Goal: Information Seeking & Learning: Learn about a topic

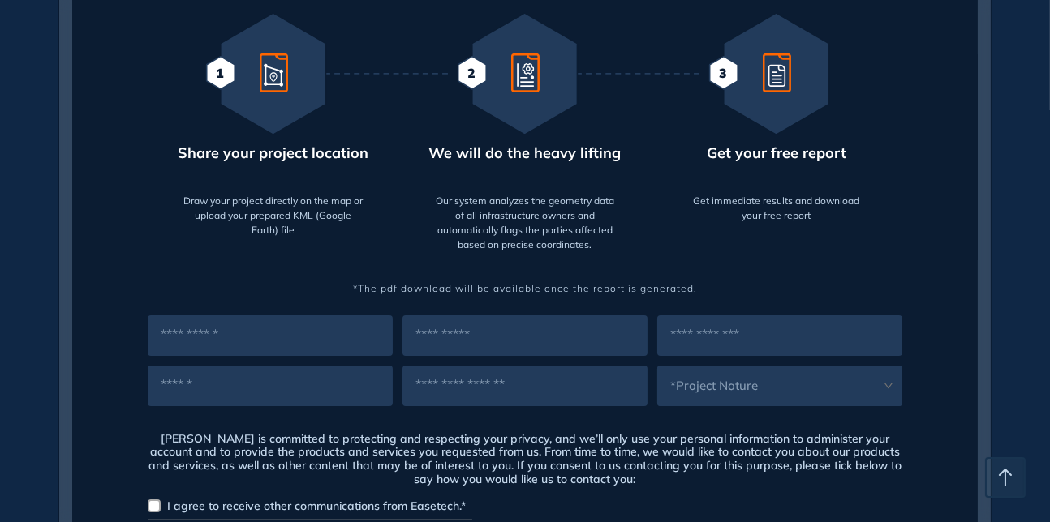
scroll to position [892, 0]
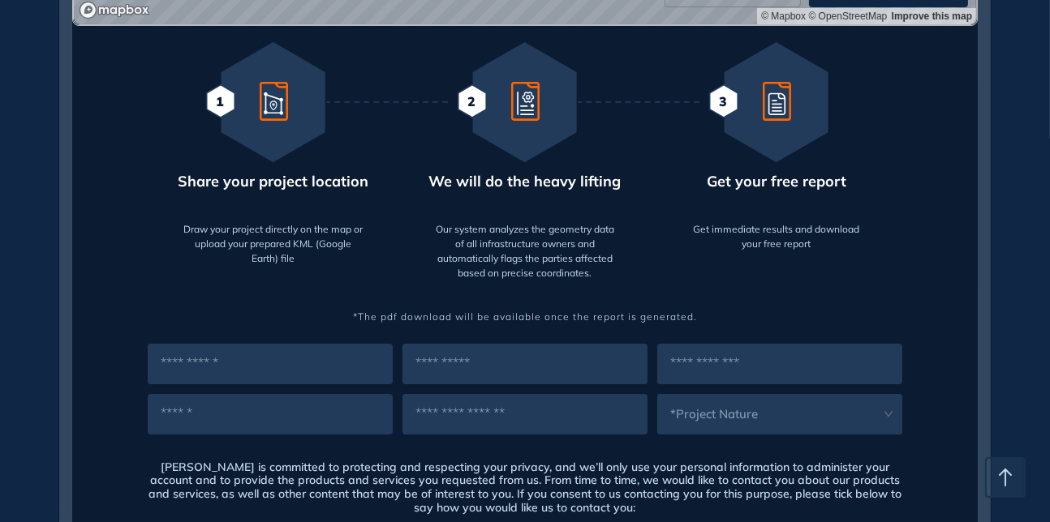
click at [280, 360] on input "text" at bounding box center [270, 364] width 245 height 41
type input "**********"
type input "*****"
type input "**********"
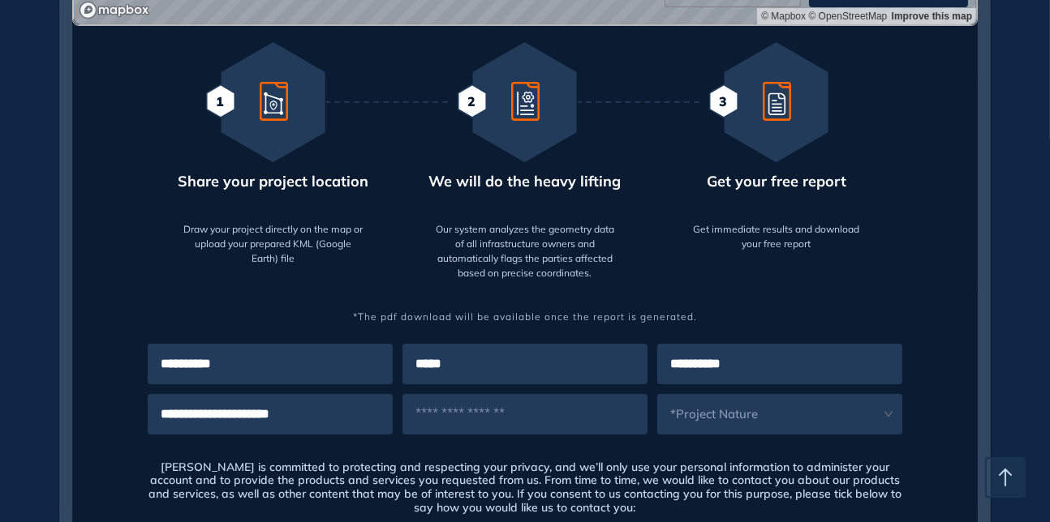
type input "**********"
drag, startPoint x: 694, startPoint y: 411, endPoint x: 822, endPoint y: 425, distance: 128.9
click at [696, 411] on input "search" at bounding box center [769, 406] width 225 height 24
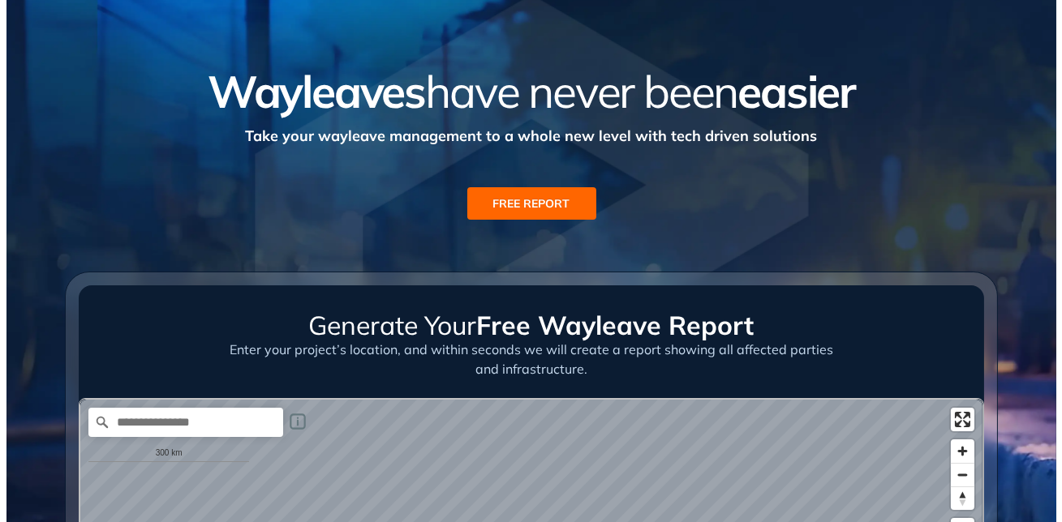
scroll to position [0, 0]
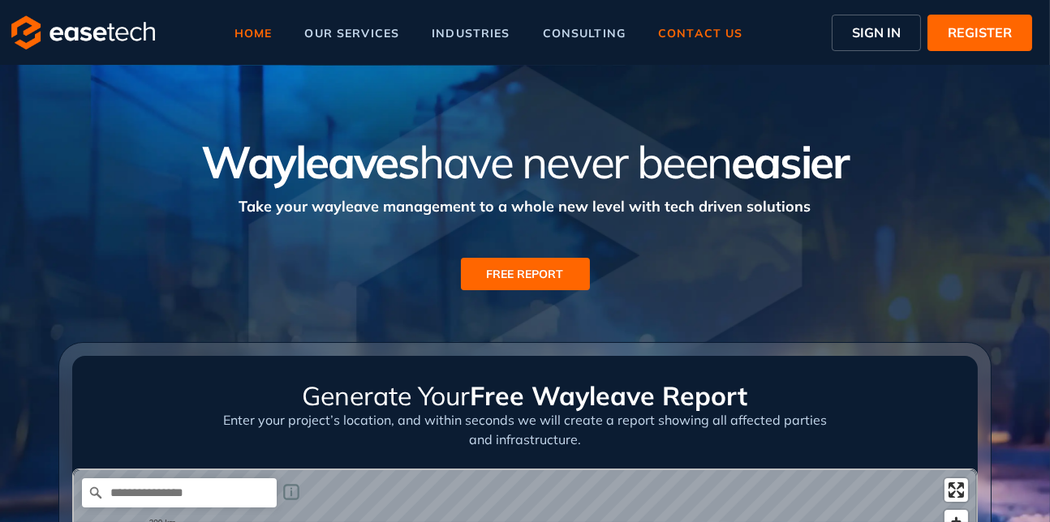
click at [684, 32] on span "contact us" at bounding box center [700, 33] width 84 height 11
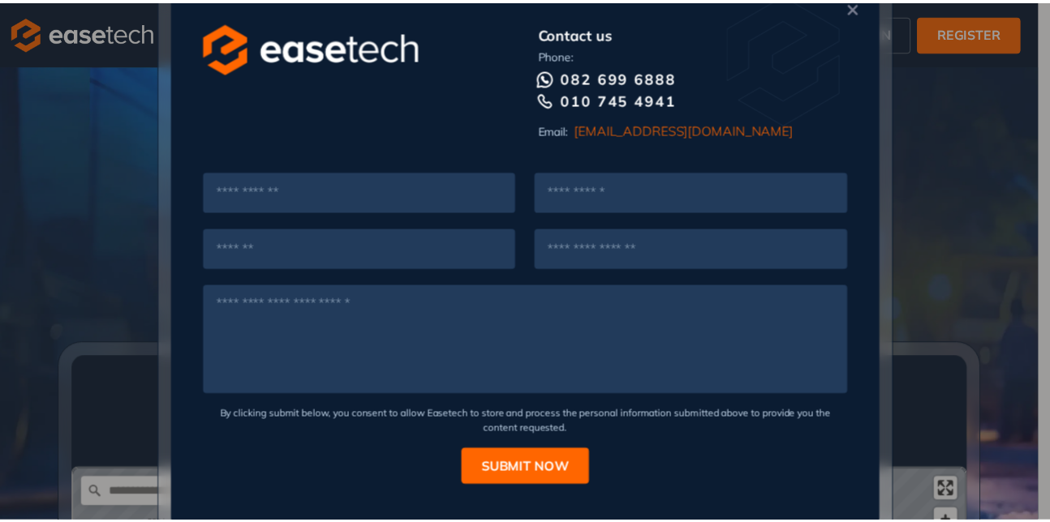
scroll to position [50, 0]
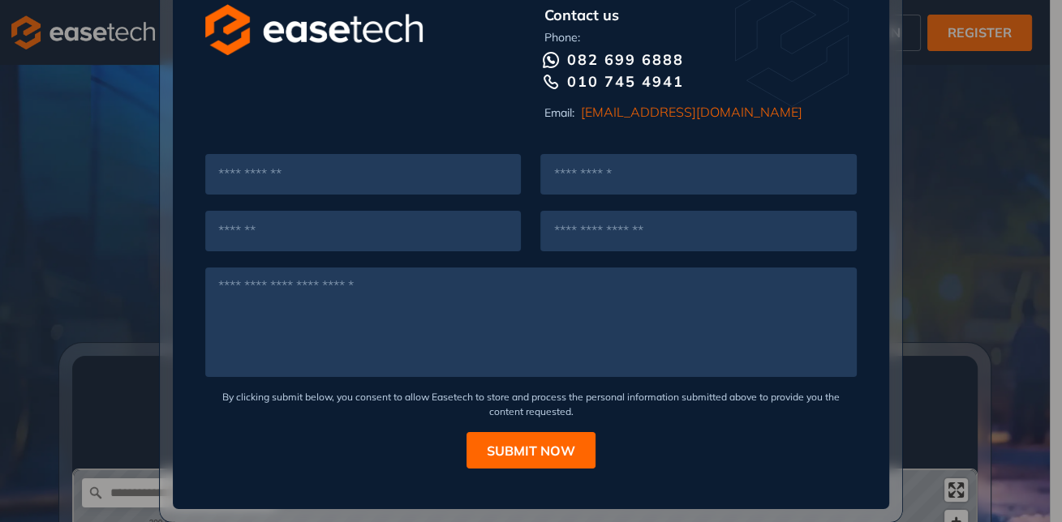
click at [914, 269] on div "Contact us Phone: [PHONE_NUMBER] Email: [EMAIL_ADDRESS][DOMAIN_NAME] By clickin…" at bounding box center [531, 261] width 1062 height 522
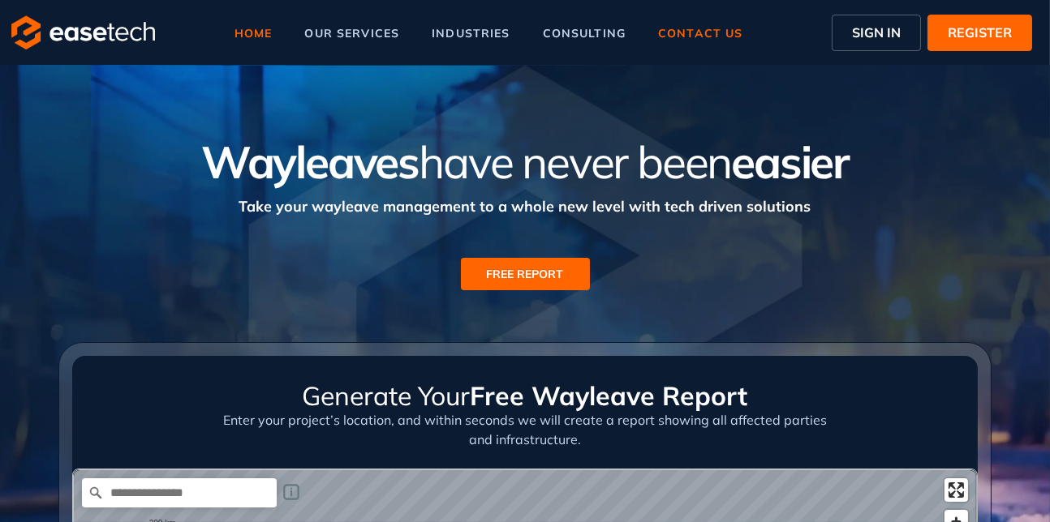
click at [701, 32] on span "contact us" at bounding box center [700, 33] width 84 height 11
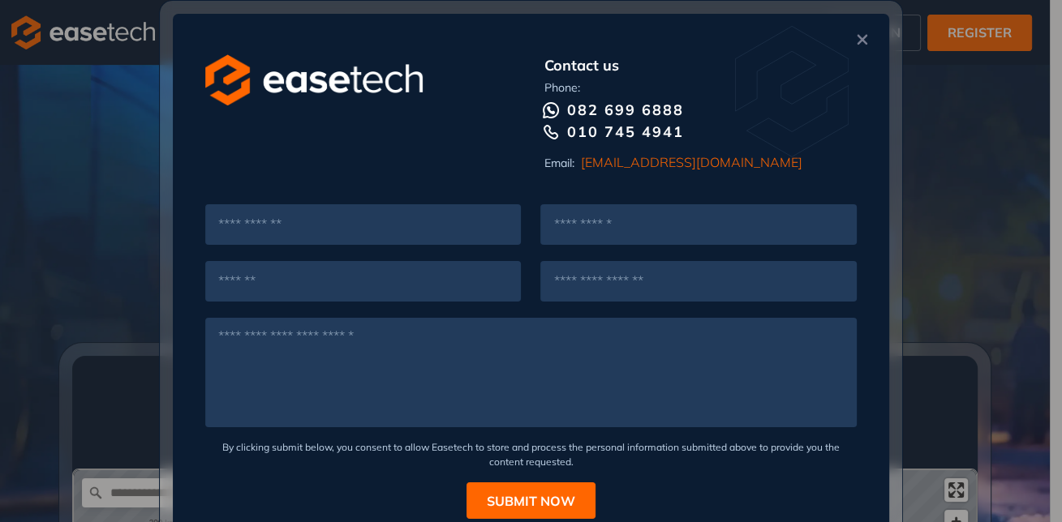
drag, startPoint x: 1000, startPoint y: 136, endPoint x: 970, endPoint y: 133, distance: 30.2
click at [1002, 136] on div "Contact us Phone: [PHONE_NUMBER] Email: [EMAIL_ADDRESS][DOMAIN_NAME] By clickin…" at bounding box center [531, 261] width 1062 height 522
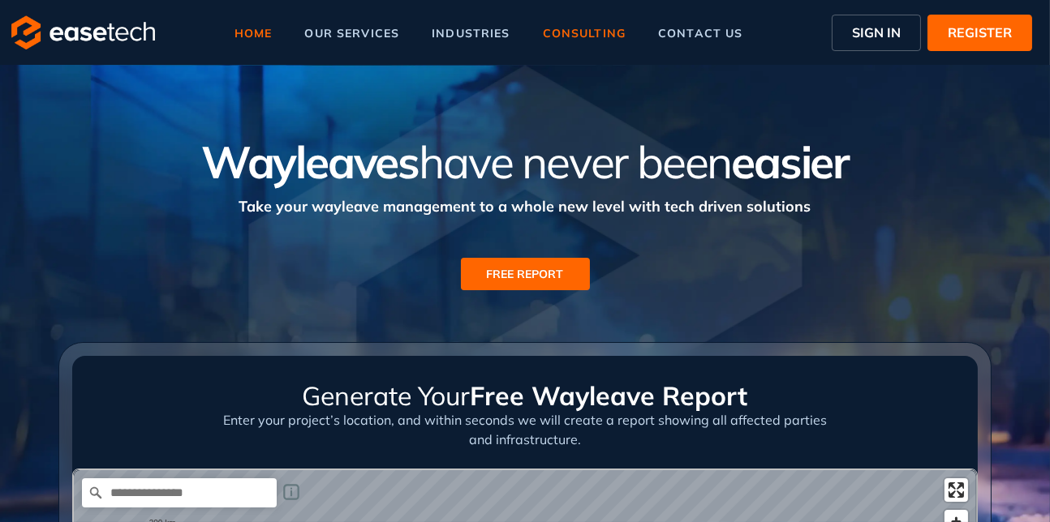
drag, startPoint x: 563, startPoint y: 25, endPoint x: 575, endPoint y: 42, distance: 20.9
click at [563, 28] on span "consulting" at bounding box center [584, 33] width 83 height 11
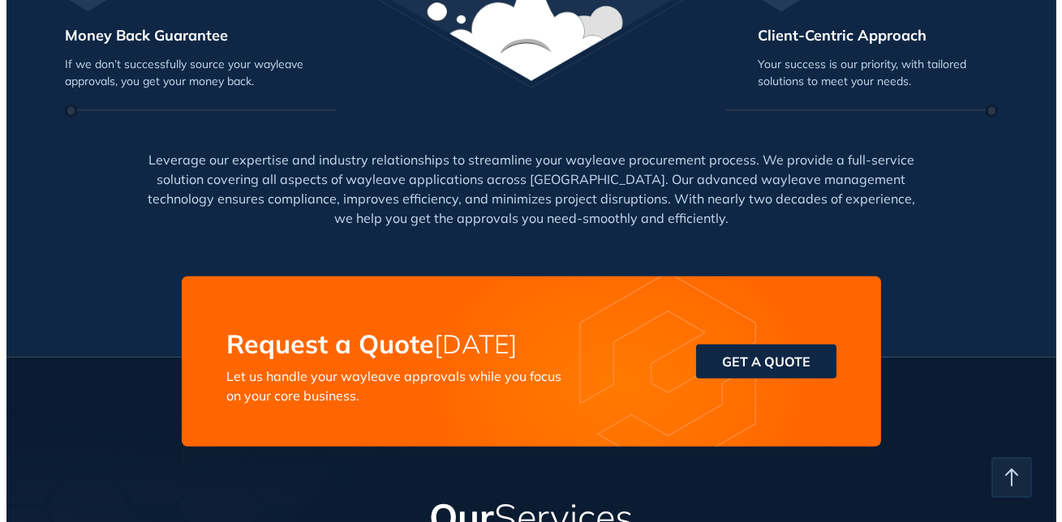
scroll to position [1703, 0]
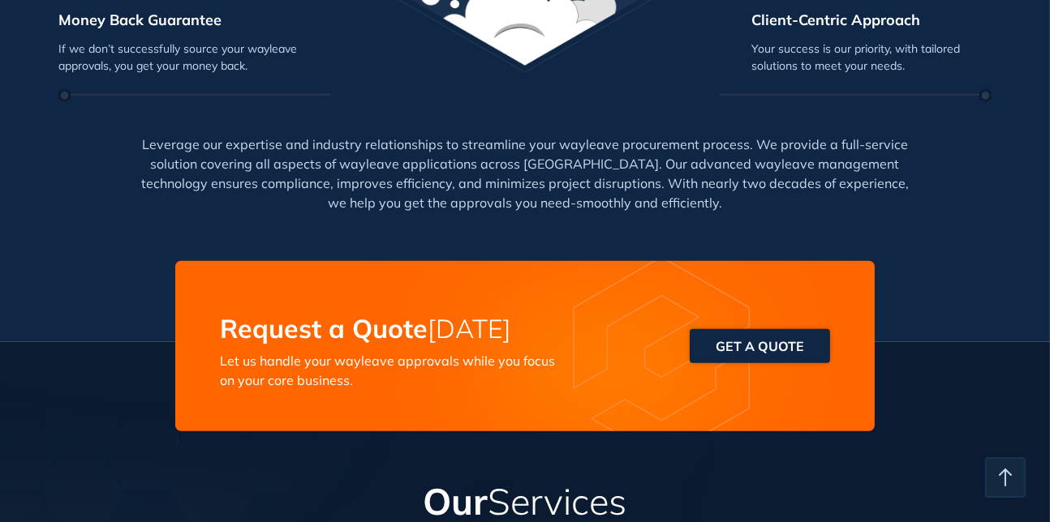
click at [732, 354] on span "GET A QUOTE" at bounding box center [759, 346] width 88 height 19
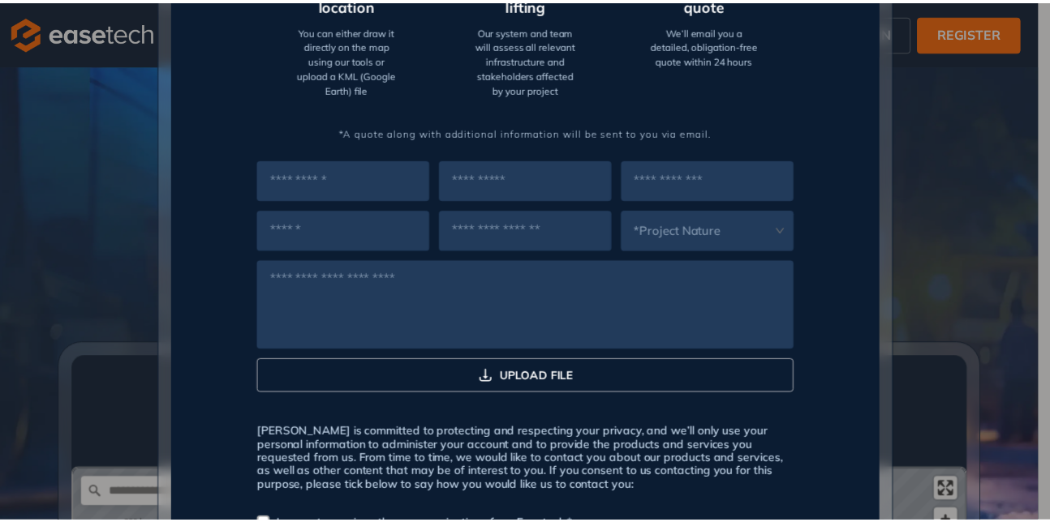
scroll to position [947, 0]
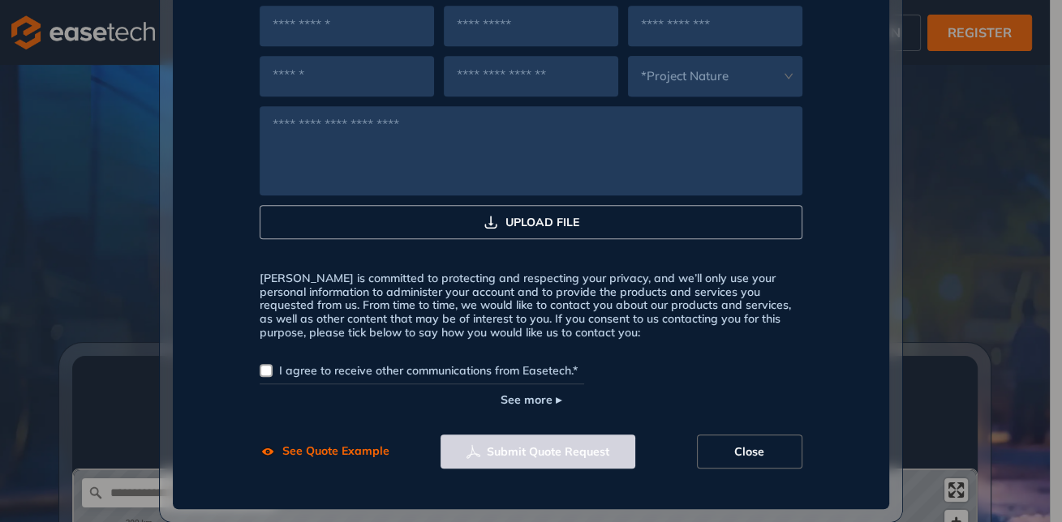
click at [715, 445] on button "Close" at bounding box center [749, 452] width 105 height 34
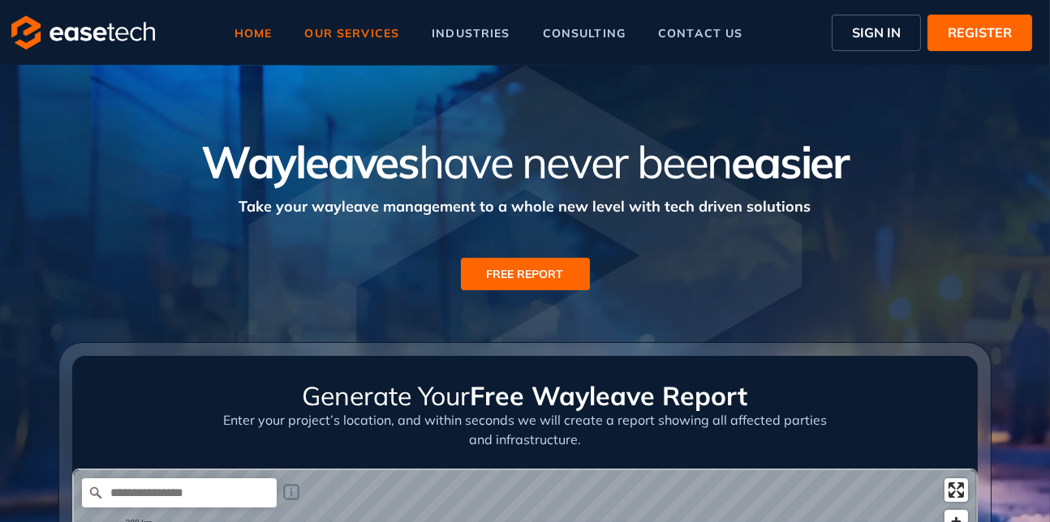
click at [337, 28] on span "our services" at bounding box center [352, 33] width 95 height 11
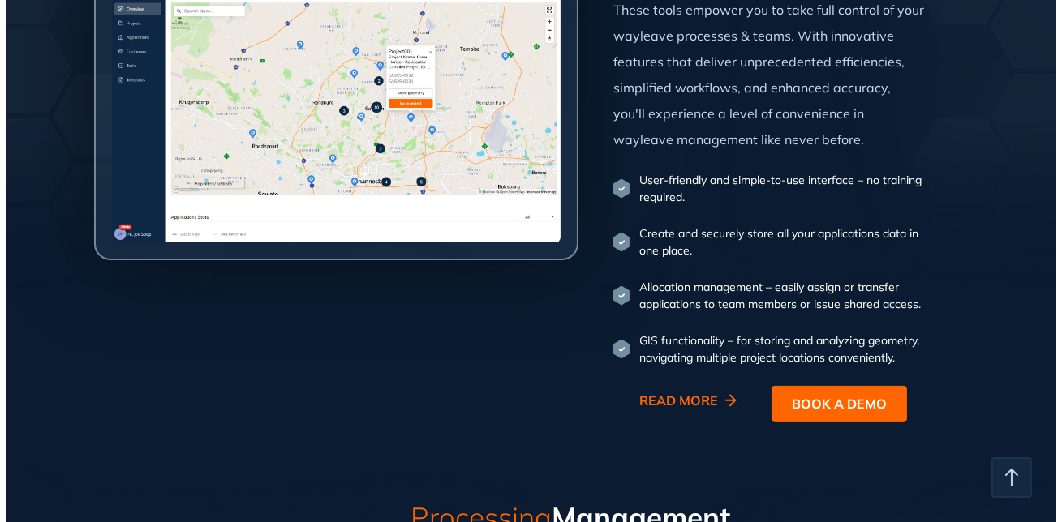
scroll to position [811, 0]
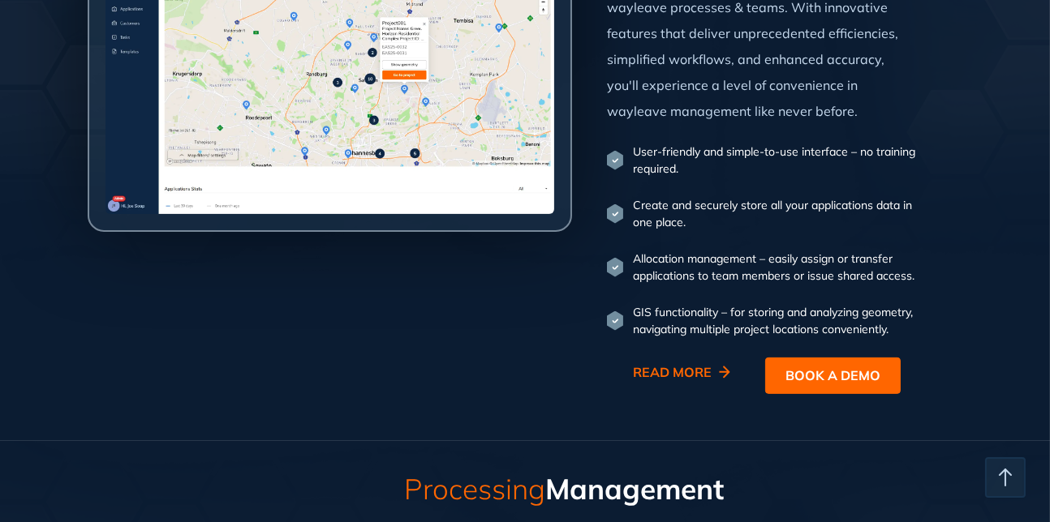
click at [684, 382] on span "READ MORE" at bounding box center [675, 372] width 84 height 19
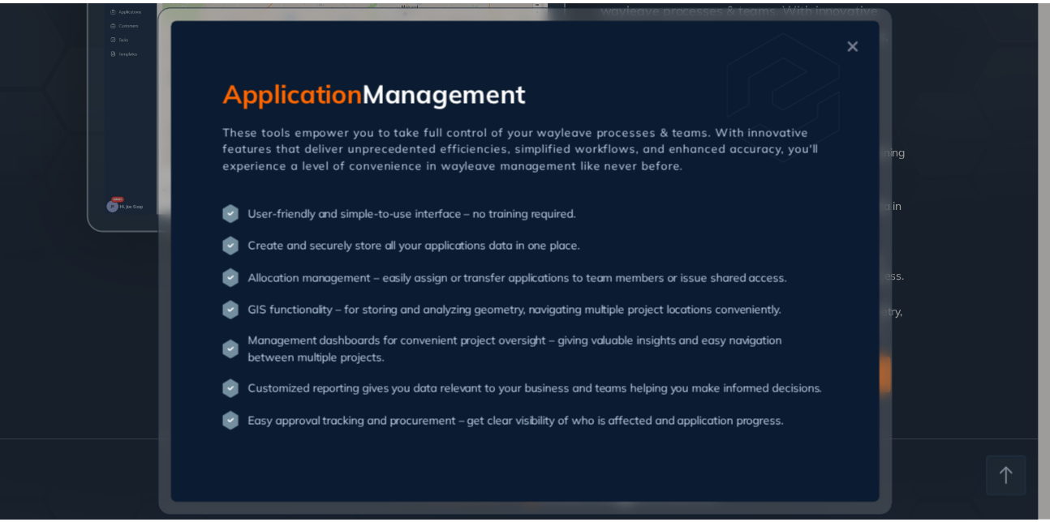
scroll to position [0, 0]
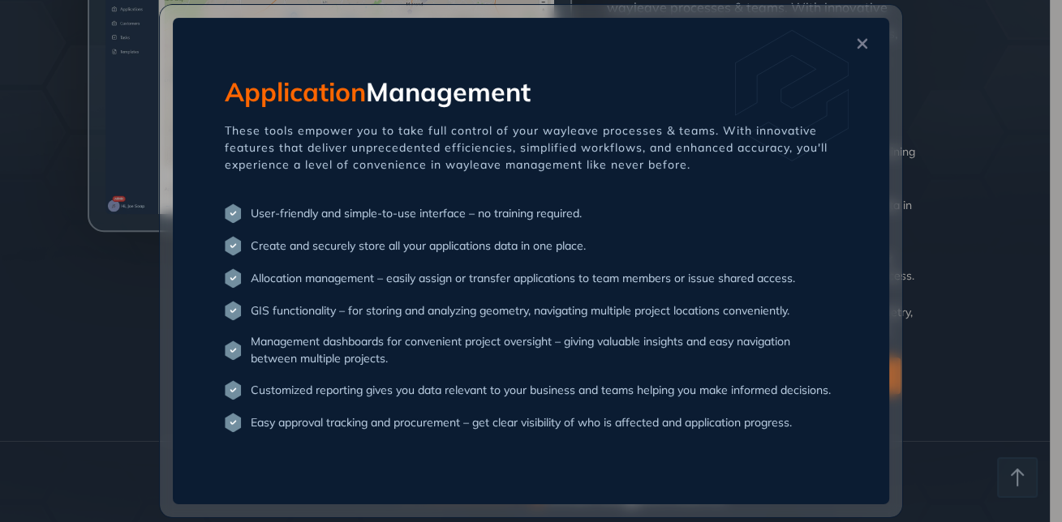
click at [784, 92] on img at bounding box center [792, 95] width 114 height 131
click at [861, 40] on icon "Close" at bounding box center [862, 43] width 16 height 11
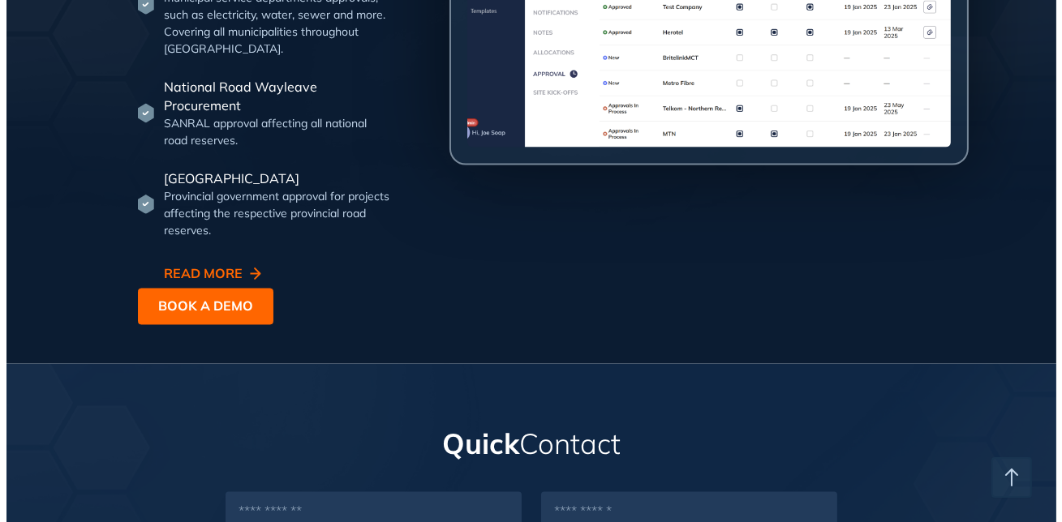
scroll to position [4461, 0]
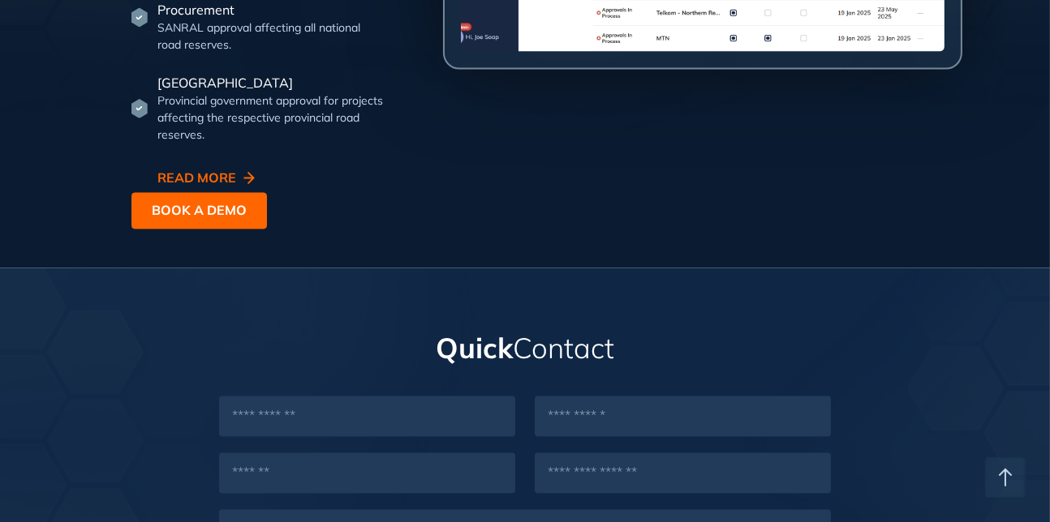
click at [207, 192] on button "READ MORE" at bounding box center [210, 177] width 158 height 29
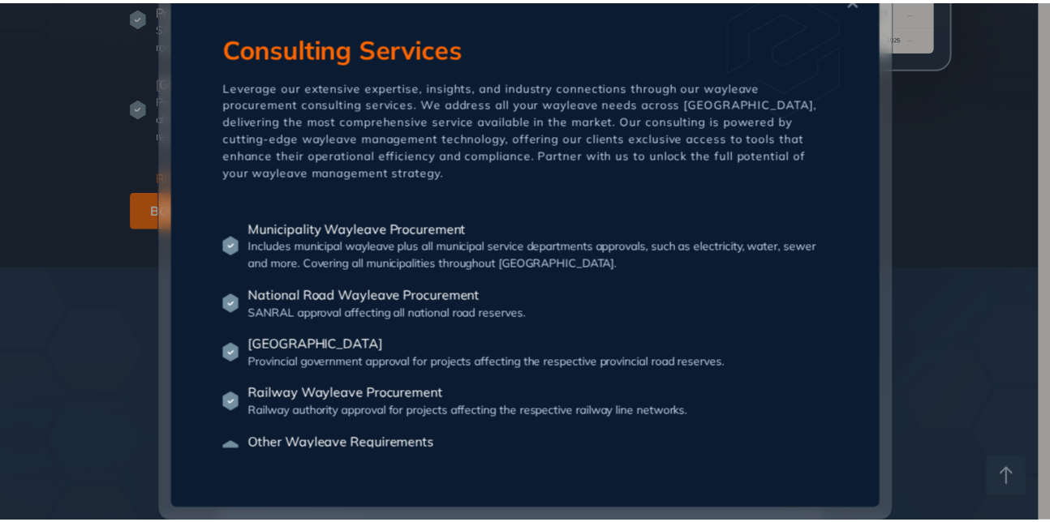
scroll to position [60, 0]
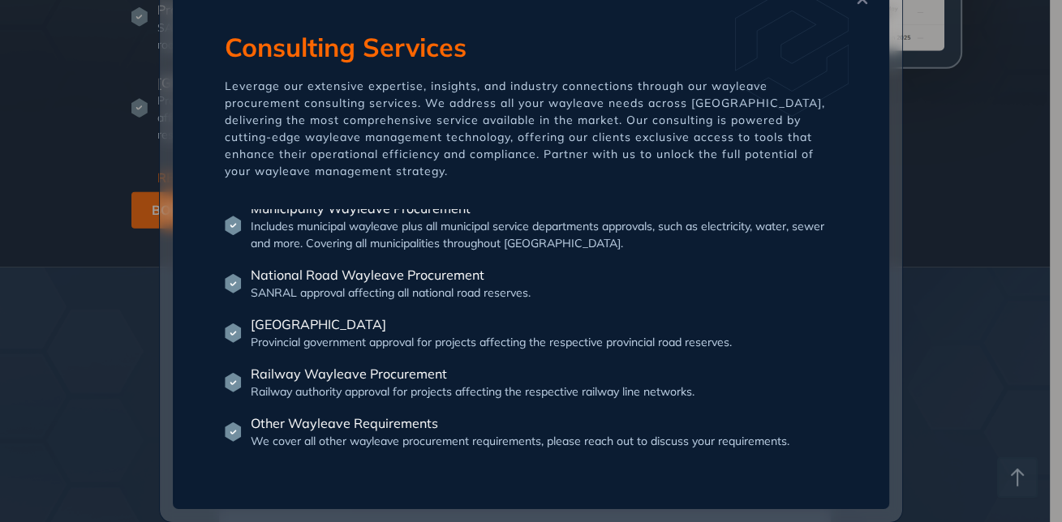
click at [900, 207] on div "Consulting Services Leverage our extensive expertise, insights, and industry co…" at bounding box center [531, 261] width 1062 height 522
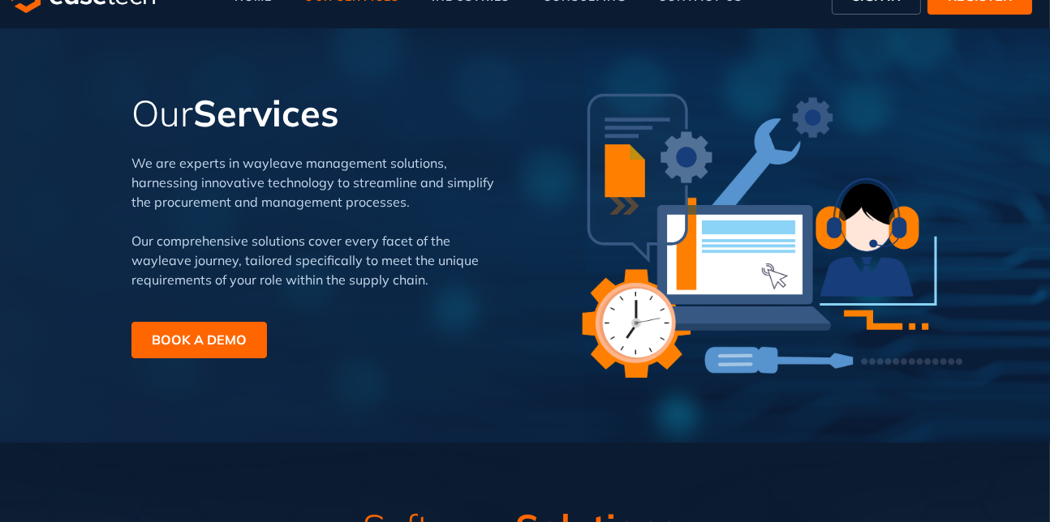
scroll to position [0, 0]
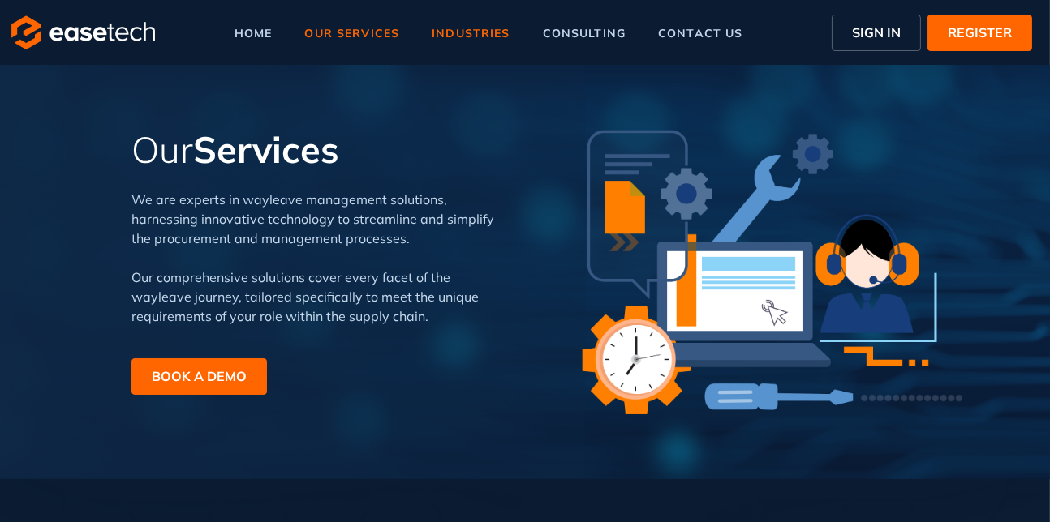
click at [466, 33] on span "industries" at bounding box center [471, 33] width 78 height 11
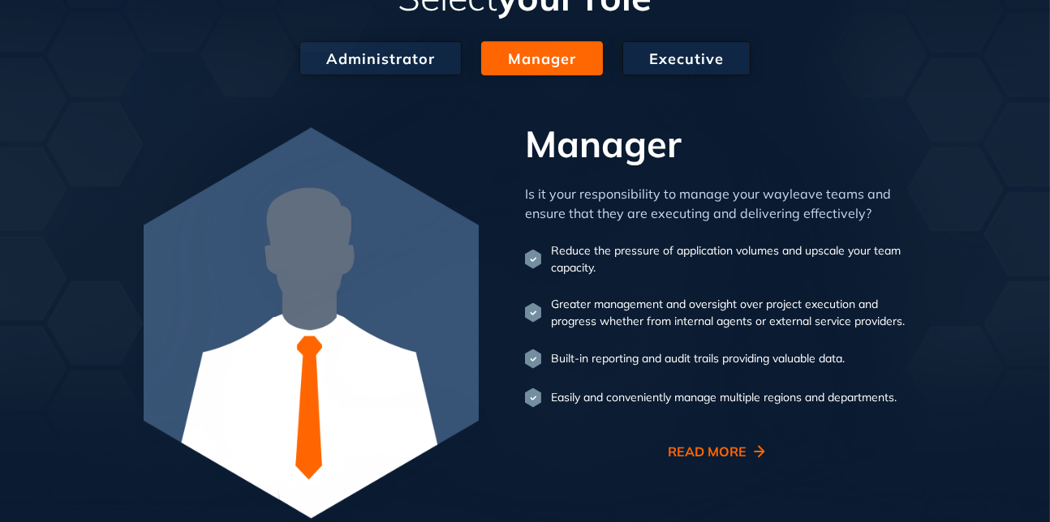
scroll to position [568, 0]
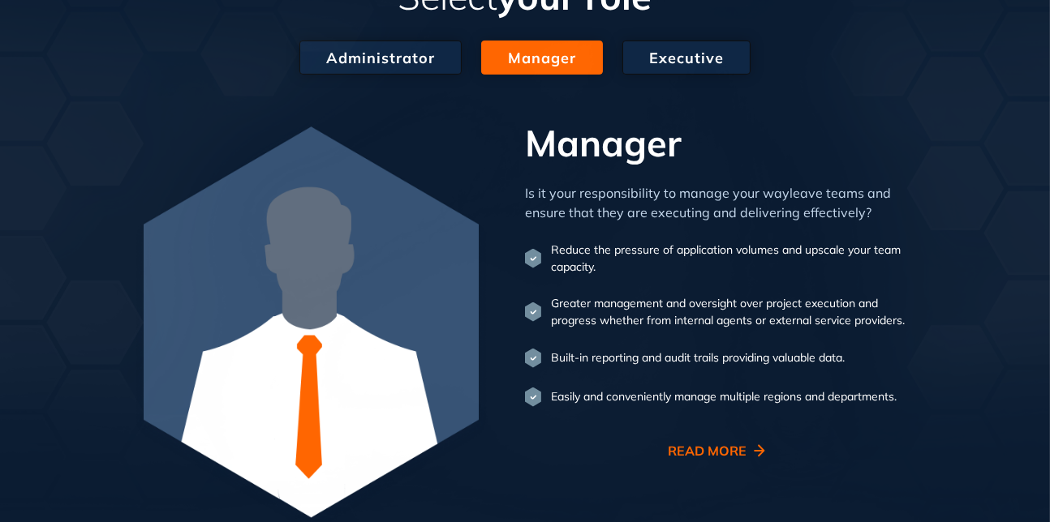
click at [754, 445] on icon "button" at bounding box center [759, 451] width 11 height 12
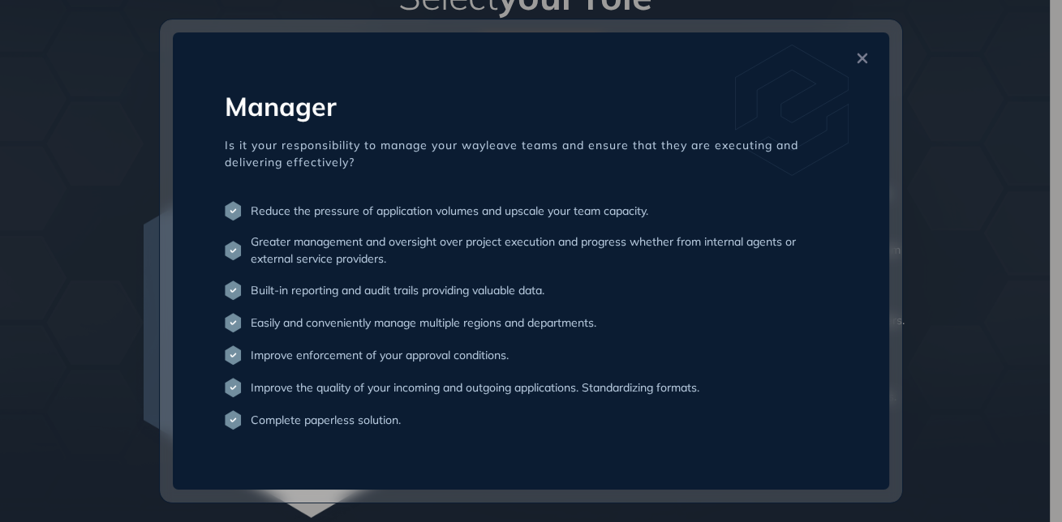
click at [926, 335] on div "Manager Is it your responsibility to manage your wayleave teams and ensure that…" at bounding box center [531, 261] width 1062 height 522
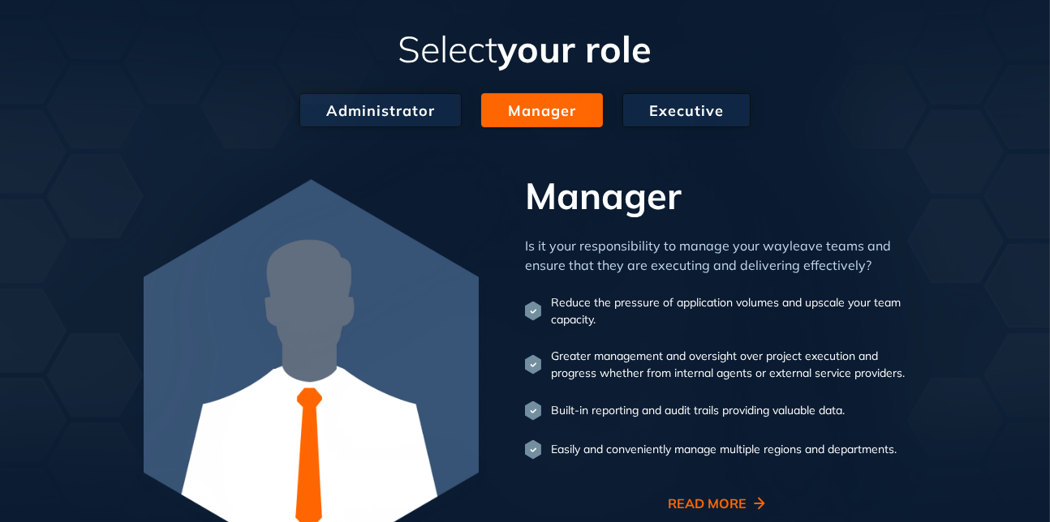
scroll to position [487, 0]
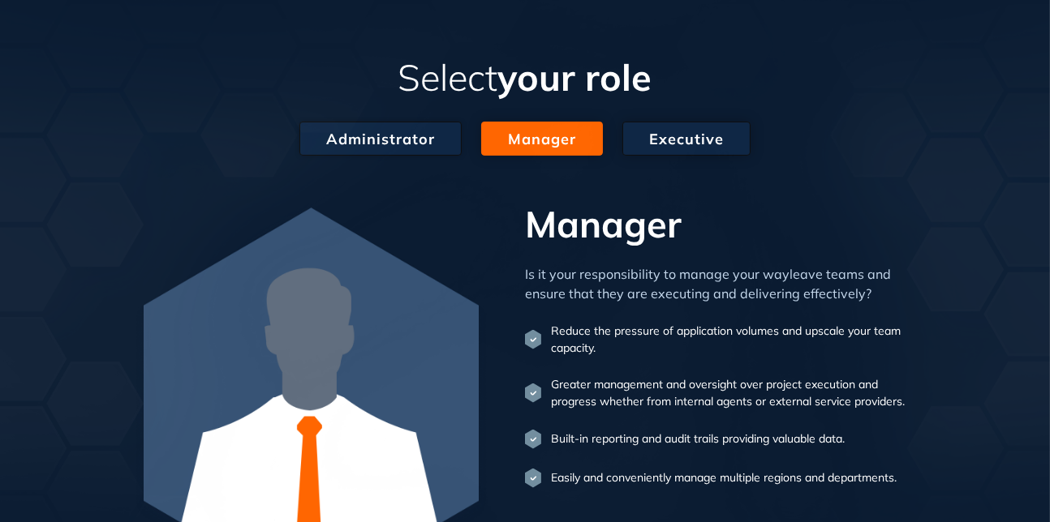
click at [369, 128] on span "Administrator" at bounding box center [380, 139] width 109 height 22
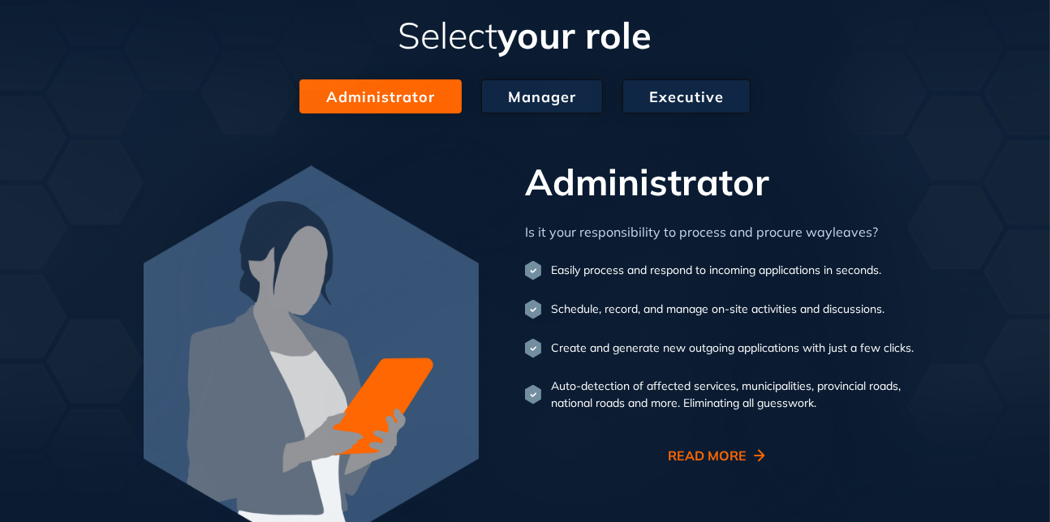
scroll to position [568, 0]
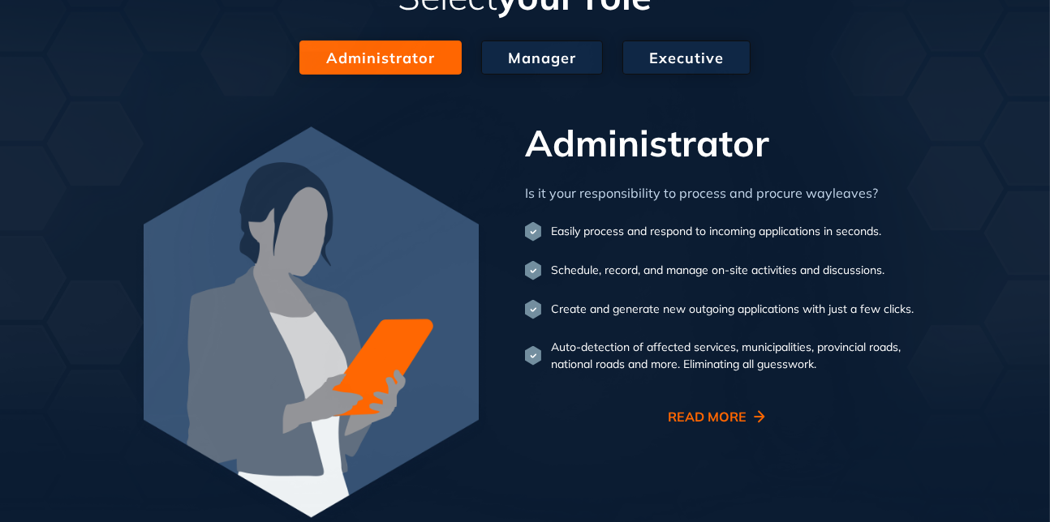
click at [728, 407] on span "READ MORE" at bounding box center [710, 416] width 84 height 19
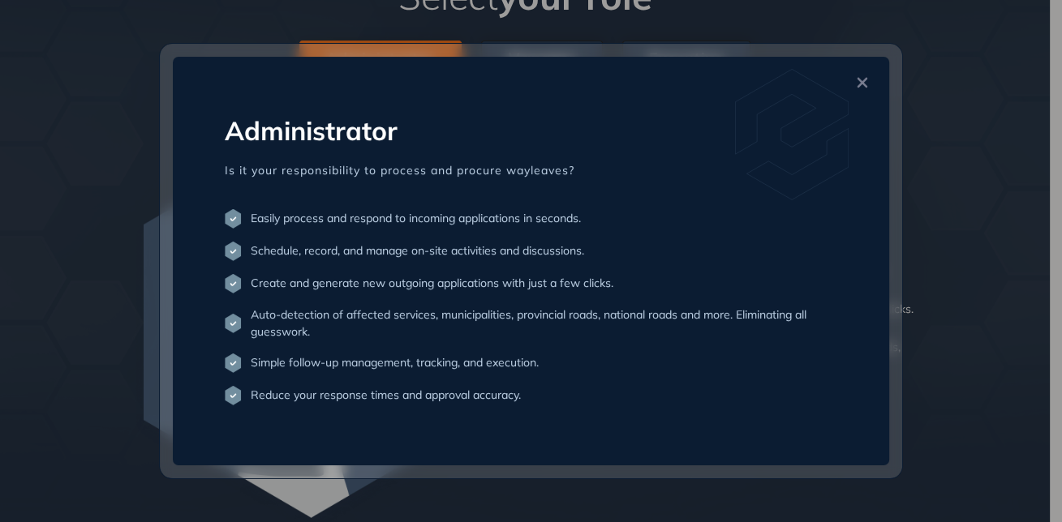
click at [946, 310] on div "Administrator Is it your responsibility to process and procure wayleaves? Easil…" at bounding box center [531, 261] width 1062 height 522
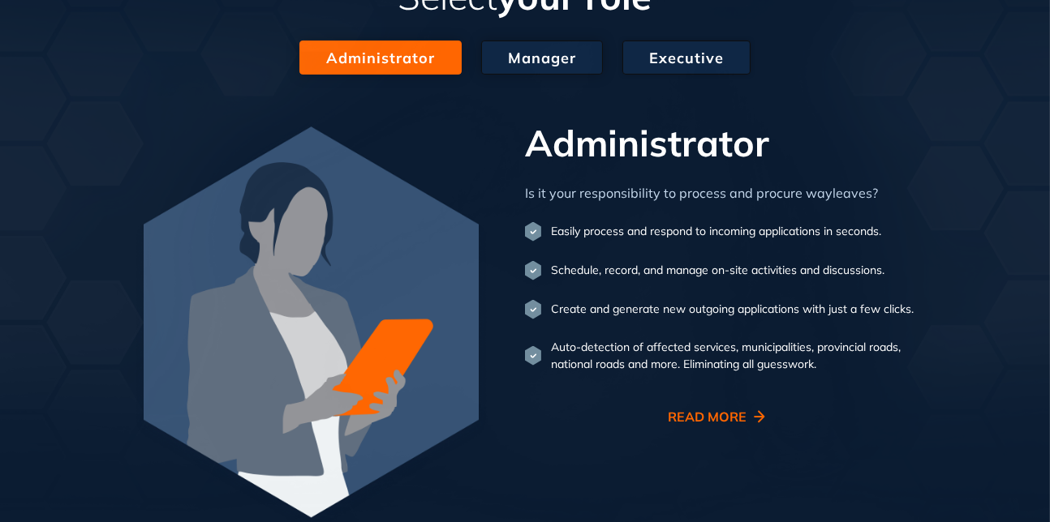
click at [672, 47] on span "Executive" at bounding box center [686, 58] width 75 height 22
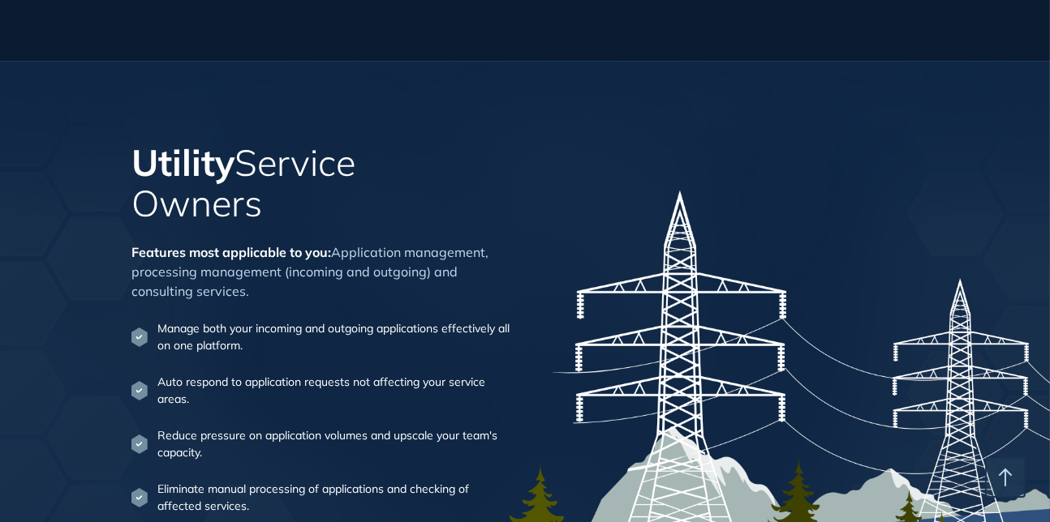
scroll to position [1136, 0]
